Goal: Go to known website: Access a specific website the user already knows

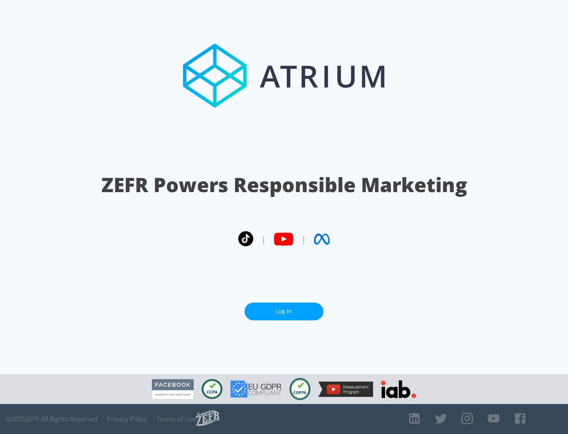
click at [284, 308] on link "Log In" at bounding box center [283, 311] width 79 height 18
